Goal: Transaction & Acquisition: Purchase product/service

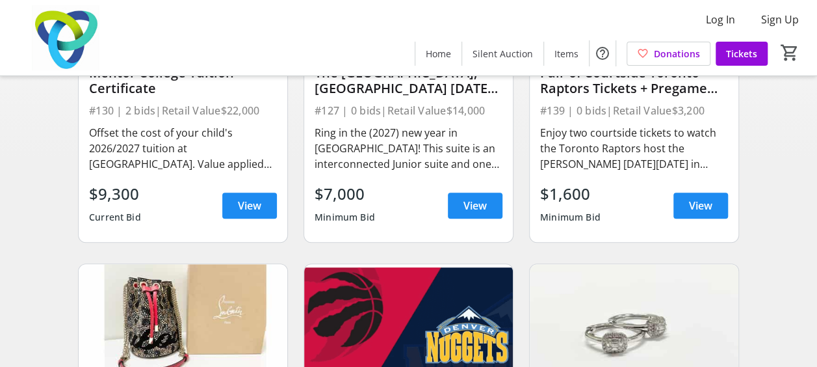
scroll to position [195, 0]
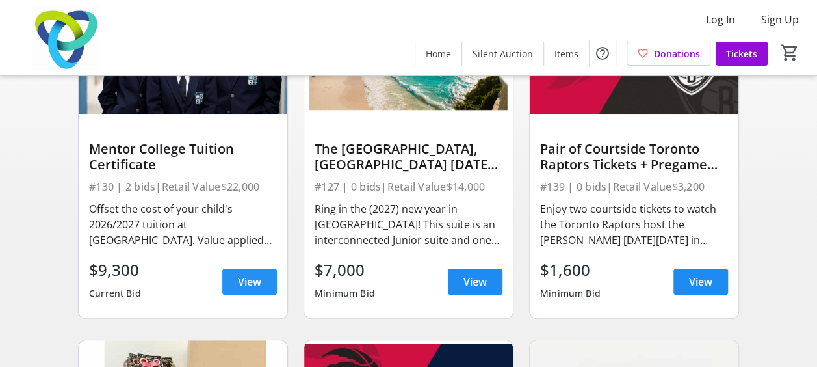
click at [243, 289] on span "View" at bounding box center [249, 282] width 23 height 16
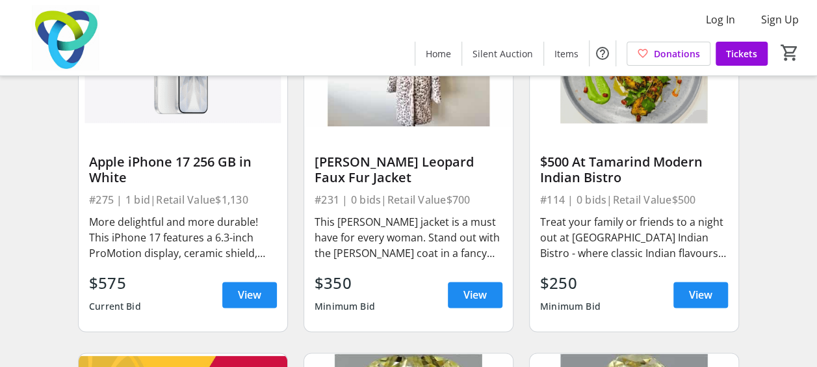
scroll to position [910, 0]
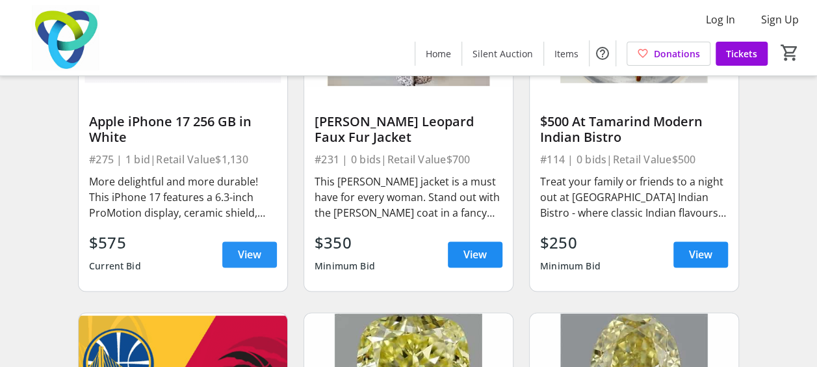
click at [255, 259] on span "View" at bounding box center [249, 254] width 23 height 16
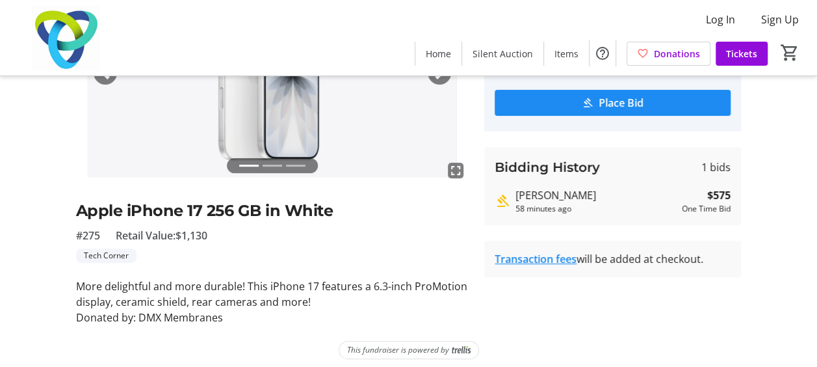
scroll to position [168, 0]
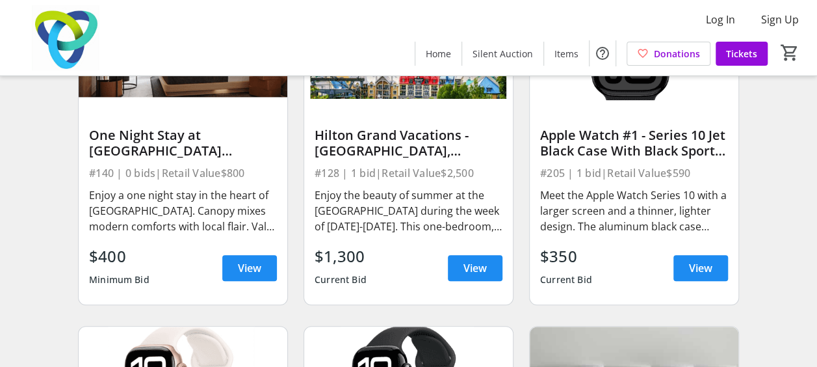
scroll to position [2990, 0]
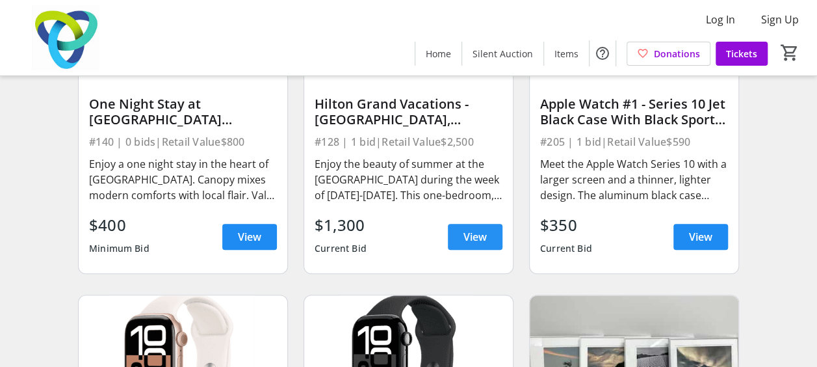
click at [450, 240] on span at bounding box center [475, 236] width 55 height 31
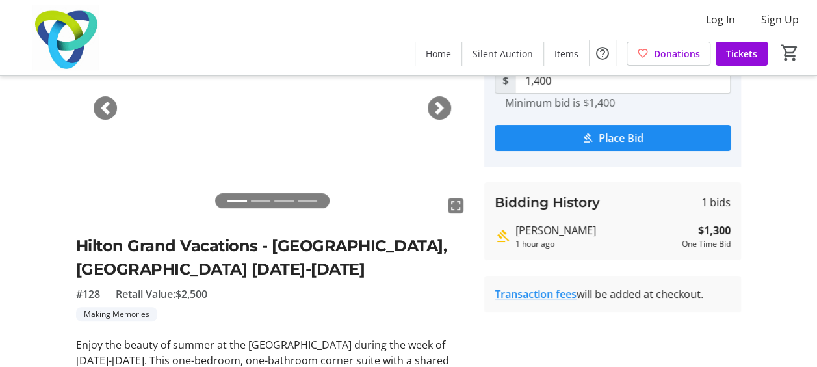
scroll to position [195, 0]
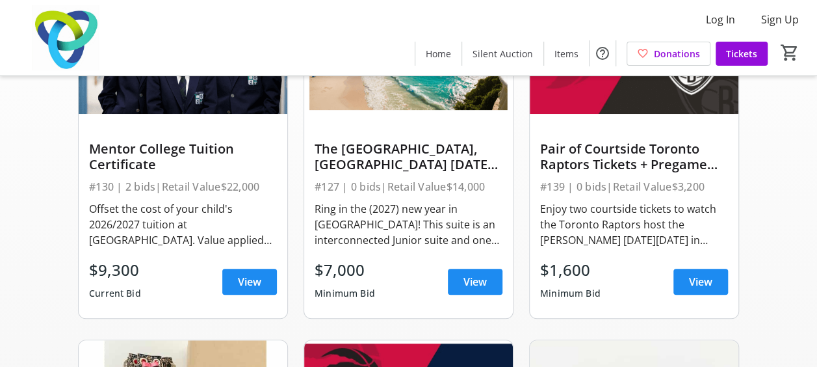
scroll to position [2990, 0]
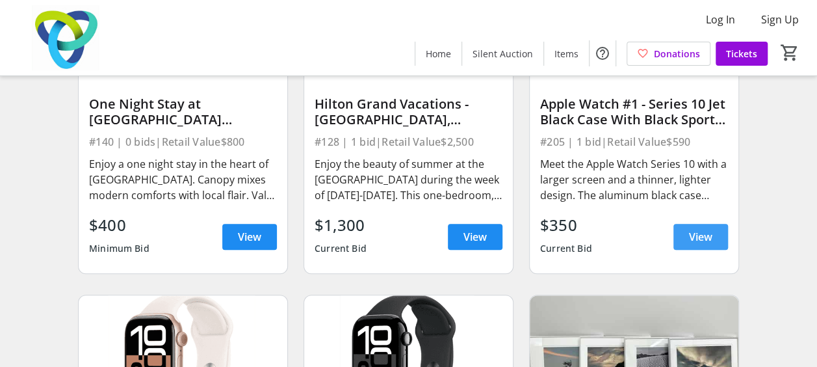
click at [694, 243] on span "View" at bounding box center [700, 237] width 23 height 16
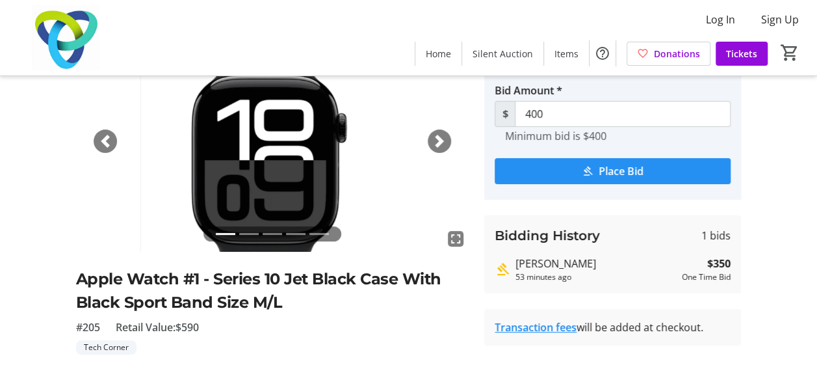
scroll to position [130, 0]
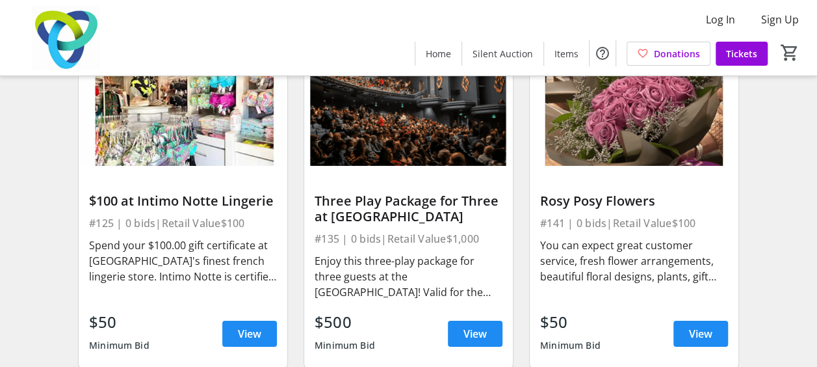
scroll to position [9489, 0]
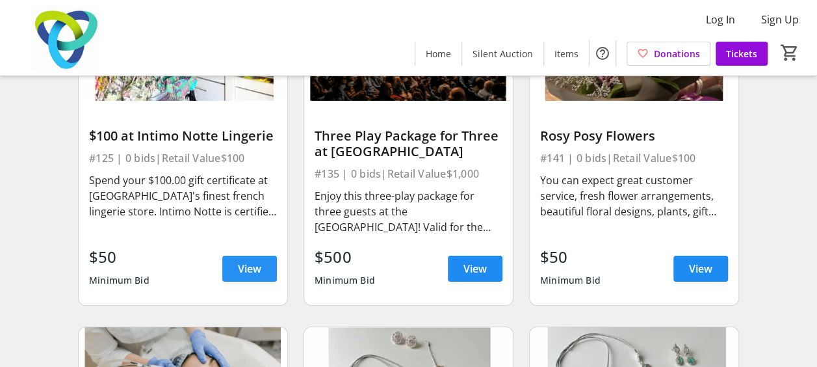
click at [232, 276] on span at bounding box center [249, 268] width 55 height 31
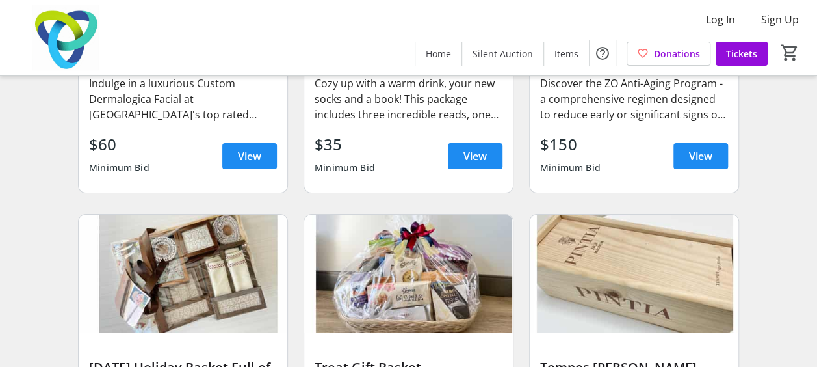
scroll to position [14484, 0]
